Goal: Ask a question

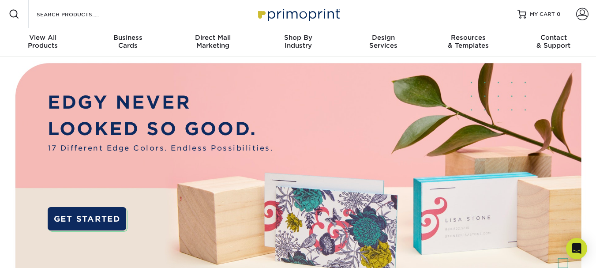
click at [511, 28] on link "Contact & Support" at bounding box center [553, 42] width 85 height 28
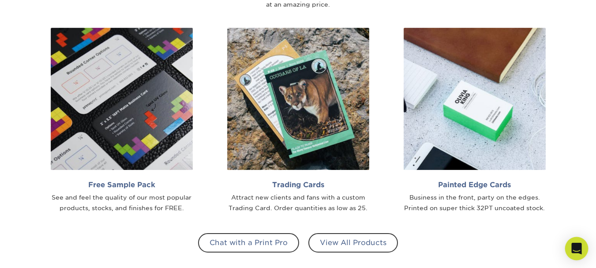
scroll to position [809, 0]
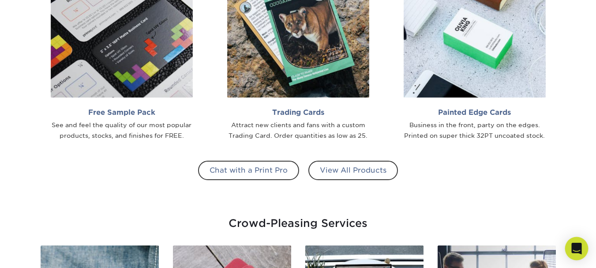
click at [581, 248] on icon "Open Intercom Messenger" at bounding box center [576, 248] width 11 height 11
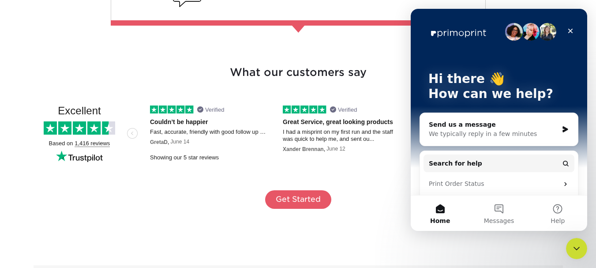
scroll to position [1325, 0]
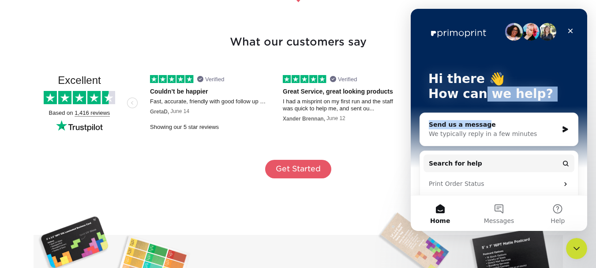
click at [477, 113] on div "Hi there 👋 How can we help? Send us a message We typically reply in a few minut…" at bounding box center [499, 152] width 177 height 287
click at [467, 140] on div "Send us a message We typically reply in a few minutes" at bounding box center [499, 129] width 158 height 33
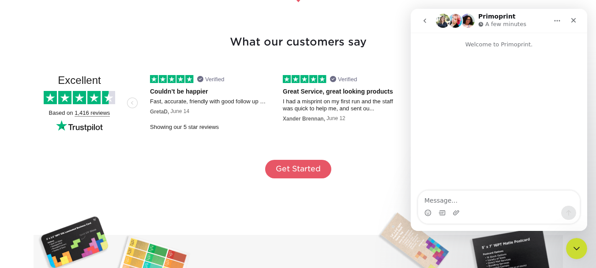
click at [464, 189] on div "Intercom messenger" at bounding box center [499, 120] width 177 height 143
click at [464, 191] on div "Intercom messenger" at bounding box center [499, 207] width 162 height 34
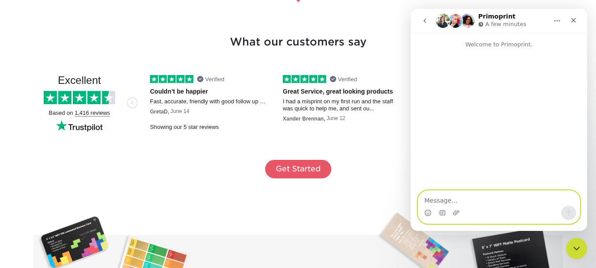
click at [448, 200] on textarea "Message…" at bounding box center [500, 198] width 162 height 15
click at [444, 199] on textarea "Message…" at bounding box center [500, 198] width 162 height 15
paste textarea "I am with a local, family-owned janitorial company and would love to give you a…"
type textarea "I am with a local, family-owned janitorial company and would love to give you a…"
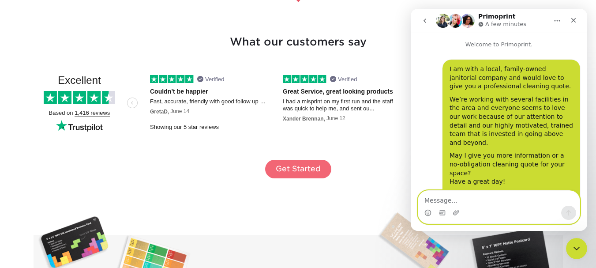
scroll to position [70, 0]
